Goal: Task Accomplishment & Management: Manage account settings

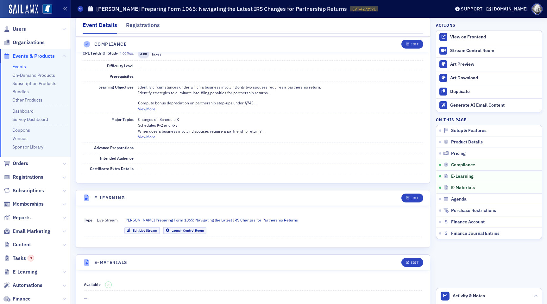
scroll to position [759, 0]
click at [404, 45] on button "Edit" at bounding box center [413, 44] width 22 height 9
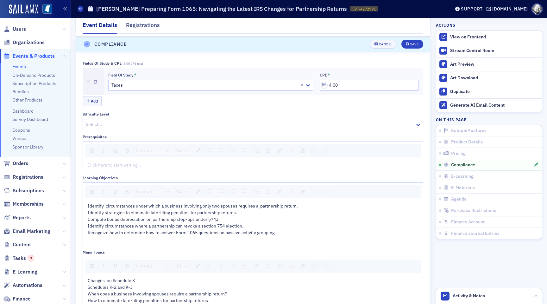
scroll to position [745, 0]
click at [300, 229] on div "Identify circumstances where a partnership can revoke a section 754 election." at bounding box center [253, 226] width 331 height 7
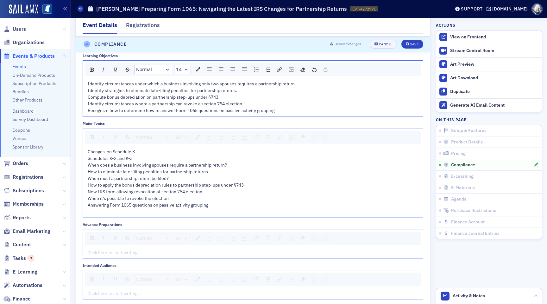
scroll to position [892, 0]
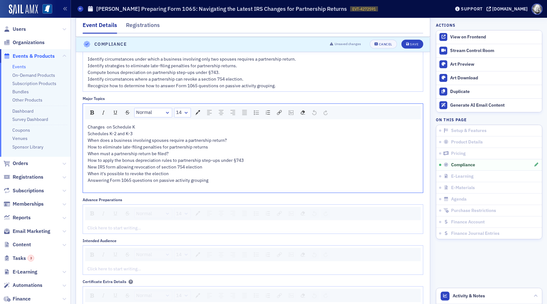
click at [201, 171] on div "How to apply the bonus depreciation rules to partnership step-ups under §743 Ne…" at bounding box center [253, 170] width 331 height 27
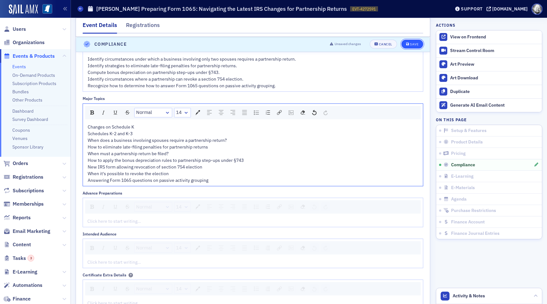
click at [416, 44] on div "Save" at bounding box center [414, 44] width 9 height 3
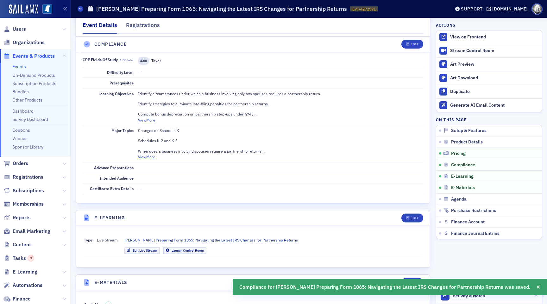
scroll to position [745, 0]
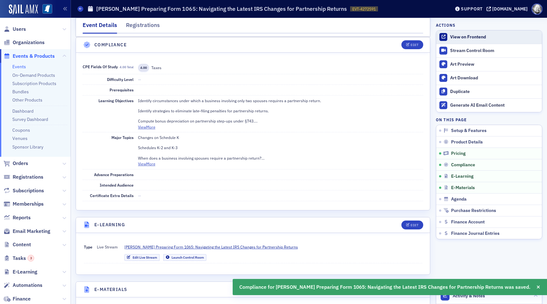
click at [455, 35] on div "View on Frontend" at bounding box center [495, 37] width 89 height 6
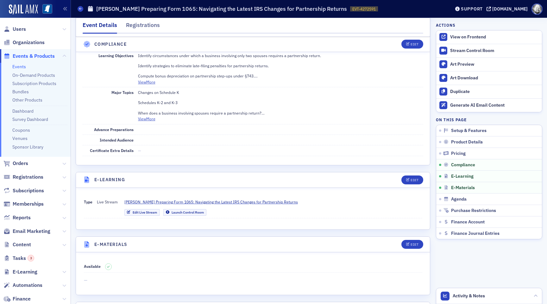
scroll to position [769, 0]
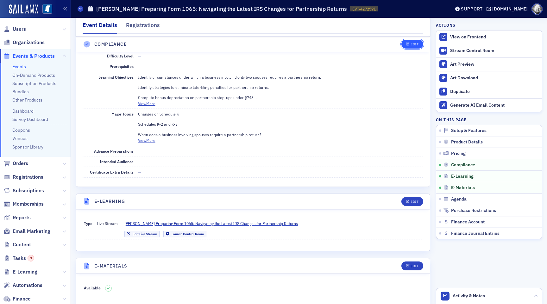
click at [418, 40] on button "Edit" at bounding box center [413, 44] width 22 height 9
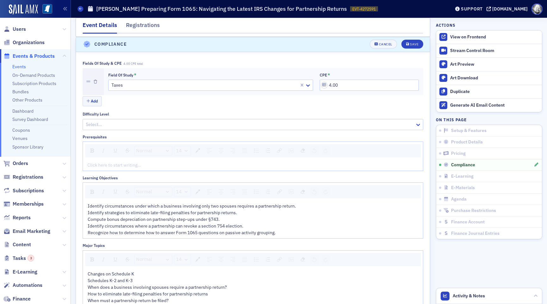
scroll to position [745, 0]
click at [243, 212] on div "Identify strategies to eliminate late-filing penalties for partnership returns." at bounding box center [253, 213] width 331 height 7
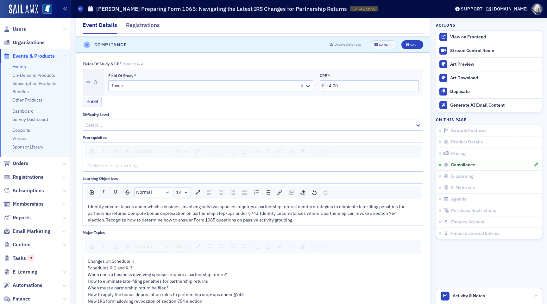
click at [294, 207] on span "Identify circumstances under which a business involving only two spouses requir…" at bounding box center [247, 212] width 318 height 19
click at [236, 214] on span "Identify strategies to eliminate late-filing penalties for partnership returns.…" at bounding box center [252, 216] width 329 height 12
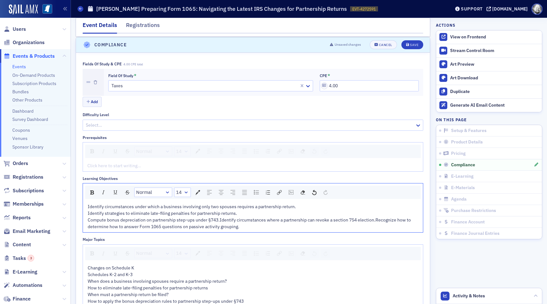
click at [221, 221] on span "Compute bonus depreciation on partnership step-ups under §743.Identify circumst…" at bounding box center [250, 223] width 324 height 12
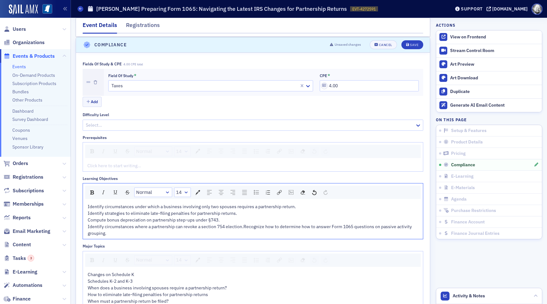
click at [243, 226] on span "Identify circumstances where a partnership can revoke a section 754 election.Re…" at bounding box center [250, 229] width 325 height 12
click at [412, 46] on div "Save" at bounding box center [414, 44] width 9 height 3
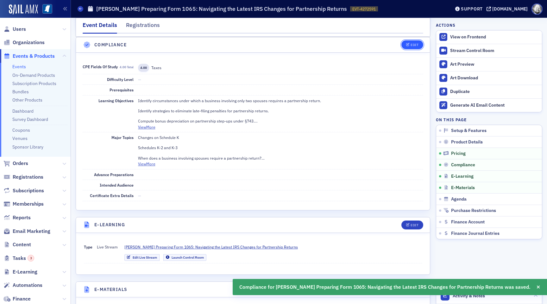
click at [410, 43] on button "Edit" at bounding box center [413, 44] width 22 height 9
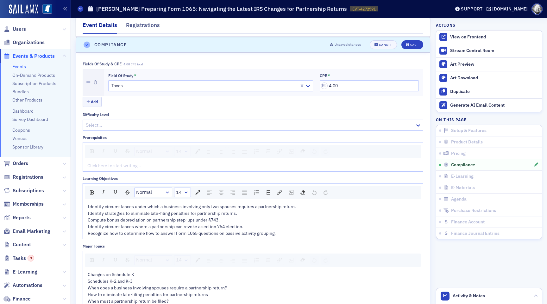
click at [185, 207] on span "Identify circumstances under which a business involving only two spouses requir…" at bounding box center [192, 206] width 208 height 6
drag, startPoint x: 83, startPoint y: 178, endPoint x: 131, endPoint y: 178, distance: 47.5
click at [131, 178] on div "Learning Objectives" at bounding box center [253, 178] width 341 height 5
copy div "Learning Objectives"
click at [379, 48] on button "Cancel" at bounding box center [383, 44] width 27 height 9
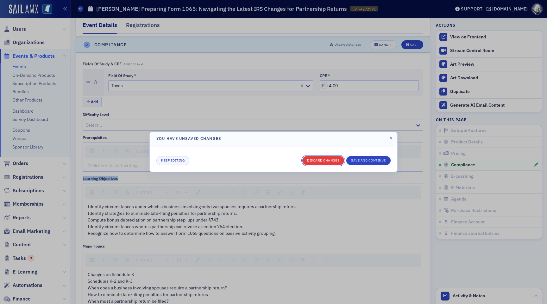
click at [317, 160] on button "Discard changes" at bounding box center [324, 160] width 42 height 9
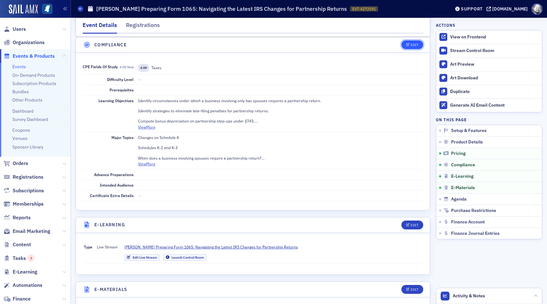
click at [412, 46] on div "Edit" at bounding box center [415, 44] width 8 height 3
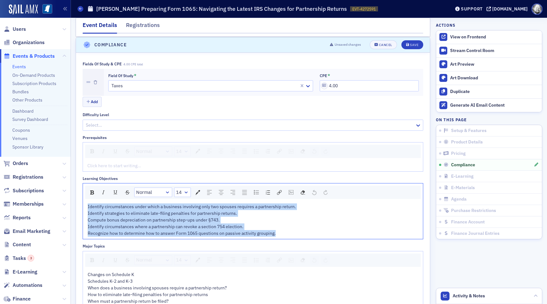
drag, startPoint x: 290, startPoint y: 231, endPoint x: 82, endPoint y: 206, distance: 209.1
click at [82, 206] on div "Fields of Study & CPE 4.00 CPE total Field of Study * Taxes CPE * 4.00 Add Diff…" at bounding box center [253, 259] width 354 height 412
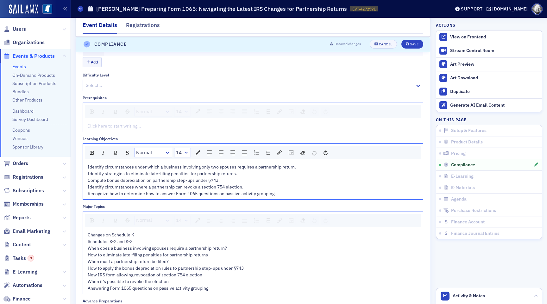
scroll to position [831, 0]
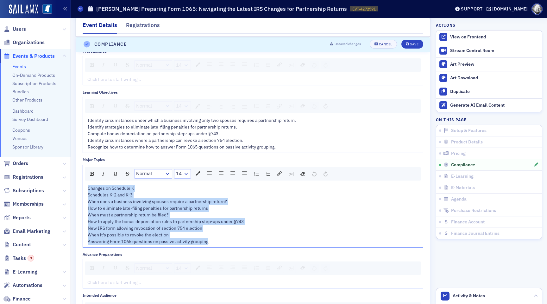
drag, startPoint x: 221, startPoint y: 238, endPoint x: 63, endPoint y: 182, distance: 166.8
click at [63, 181] on div "Prod Users Organizations Events & Products Events On-Demand Products Subscripti…" at bounding box center [273, 152] width 547 height 304
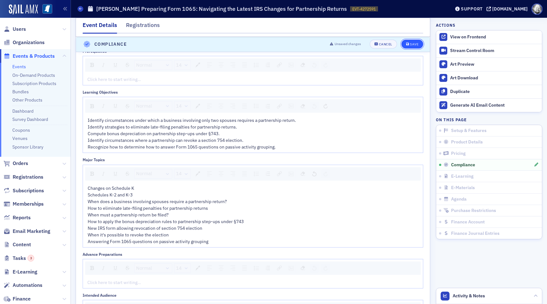
click at [411, 44] on div "Save" at bounding box center [414, 44] width 9 height 3
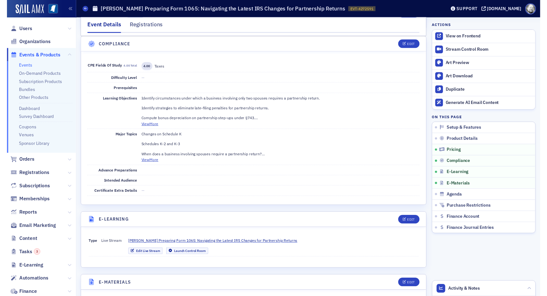
scroll to position [745, 0]
